Goal: Download file/media

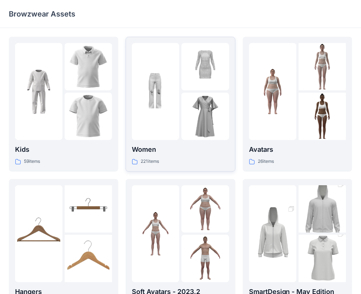
click at [158, 149] on p "Women" at bounding box center [180, 150] width 97 height 10
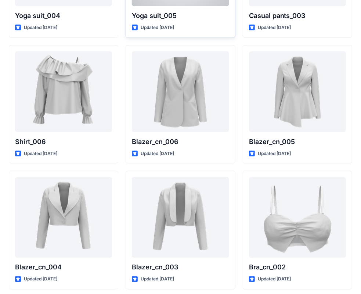
scroll to position [4299, 0]
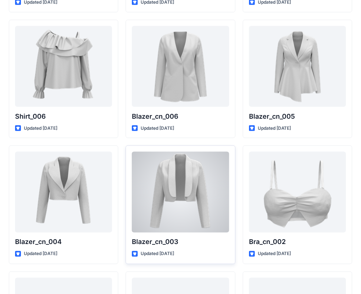
click at [185, 185] on div at bounding box center [180, 192] width 97 height 81
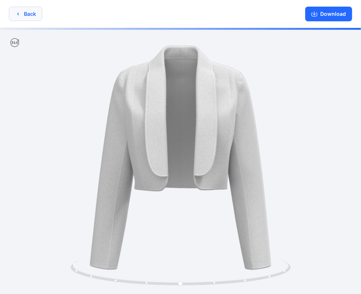
click at [33, 15] on button "Back" at bounding box center [25, 14] width 33 height 14
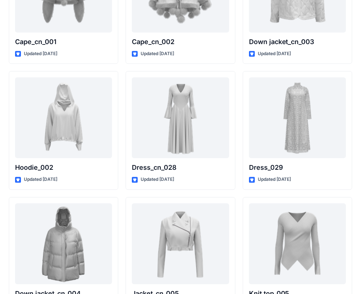
scroll to position [4621, 0]
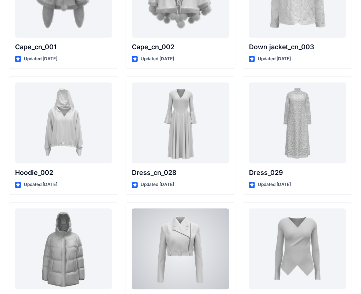
click at [198, 243] on div at bounding box center [180, 248] width 97 height 81
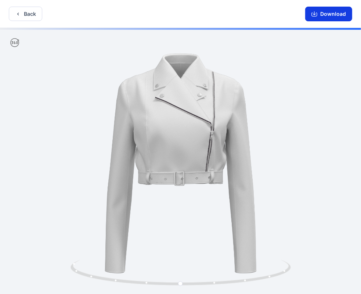
click at [321, 13] on button "Download" at bounding box center [329, 14] width 47 height 15
